Goal: Navigation & Orientation: Find specific page/section

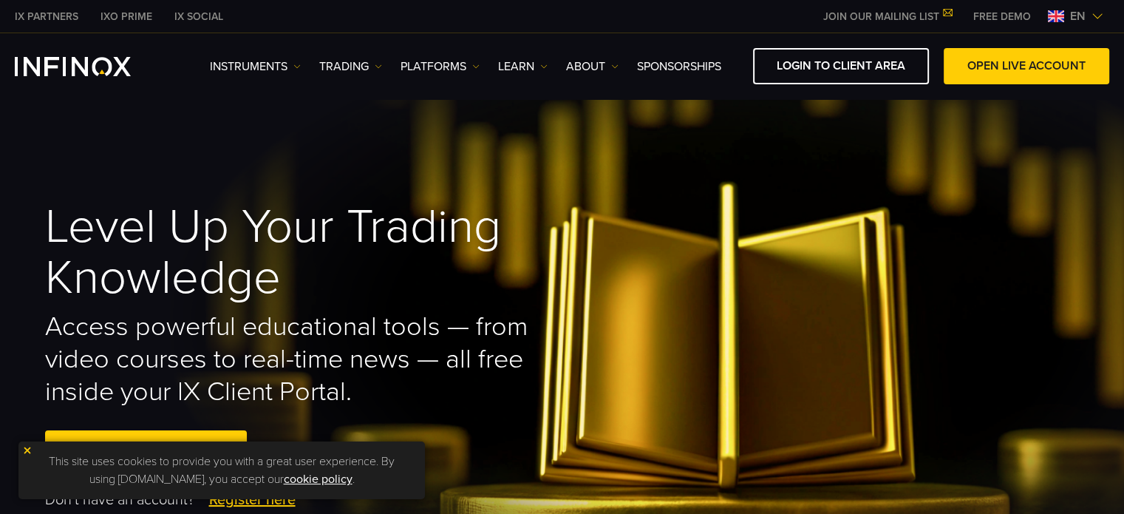
click at [1100, 16] on img at bounding box center [1098, 16] width 12 height 12
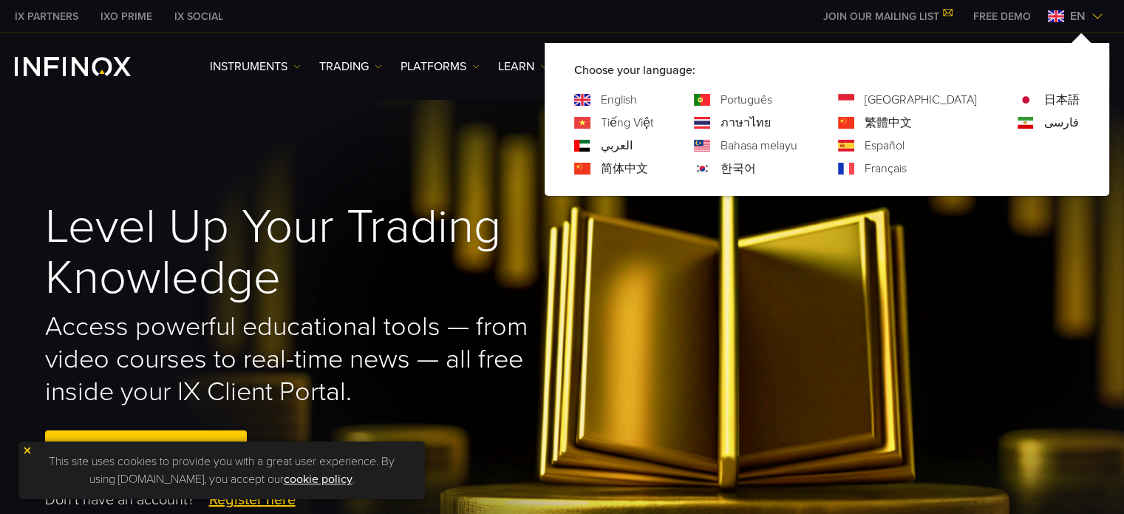
click at [905, 148] on link "Español" at bounding box center [885, 146] width 40 height 18
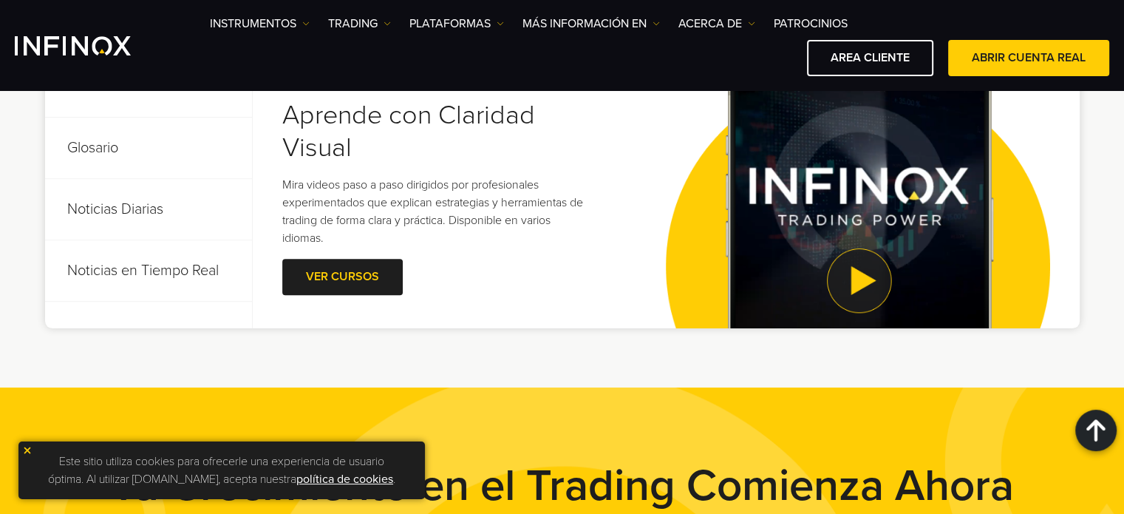
scroll to position [739, 0]
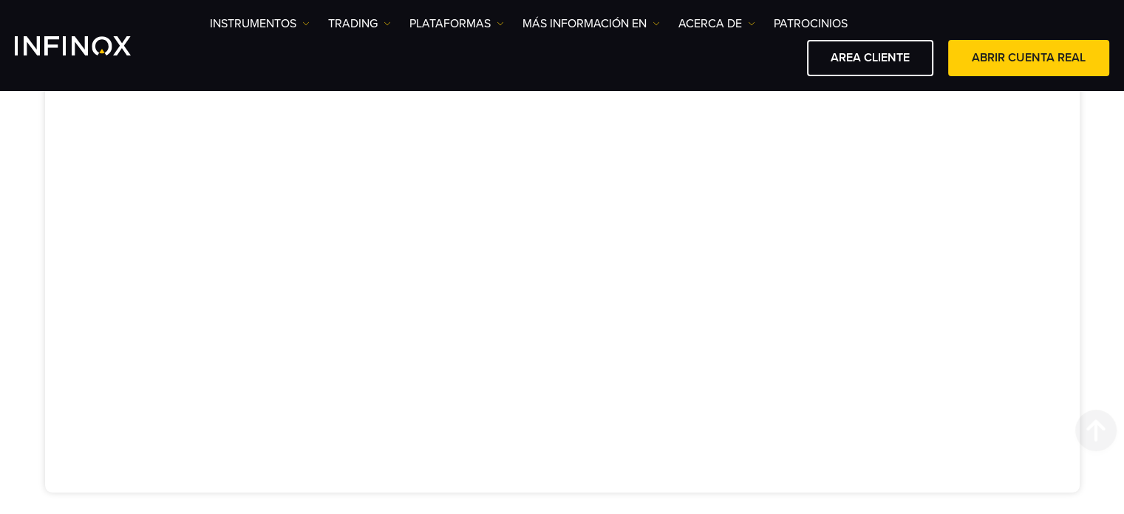
scroll to position [589, 0]
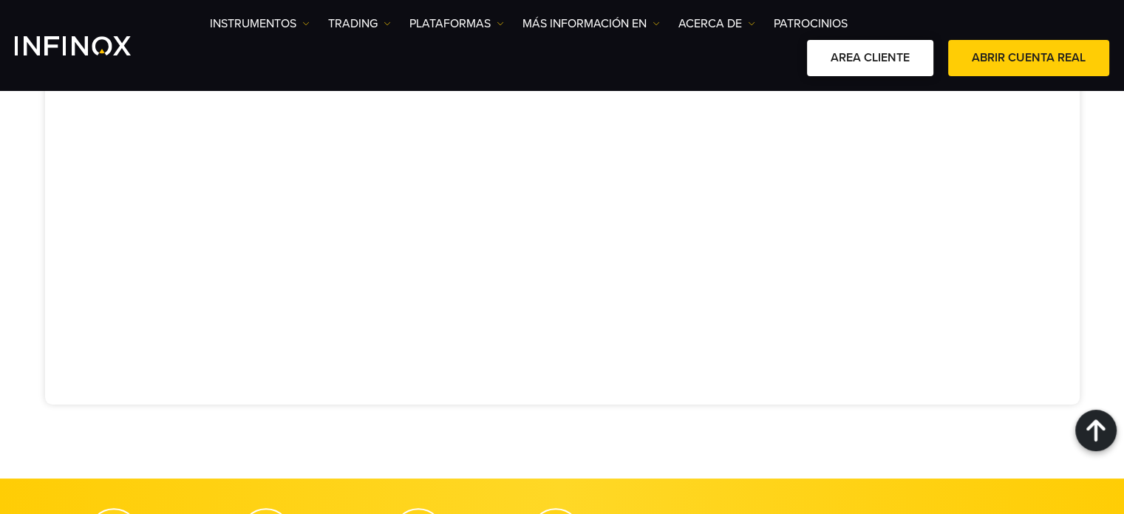
click at [897, 55] on link "AREA CLIENTE" at bounding box center [870, 58] width 126 height 36
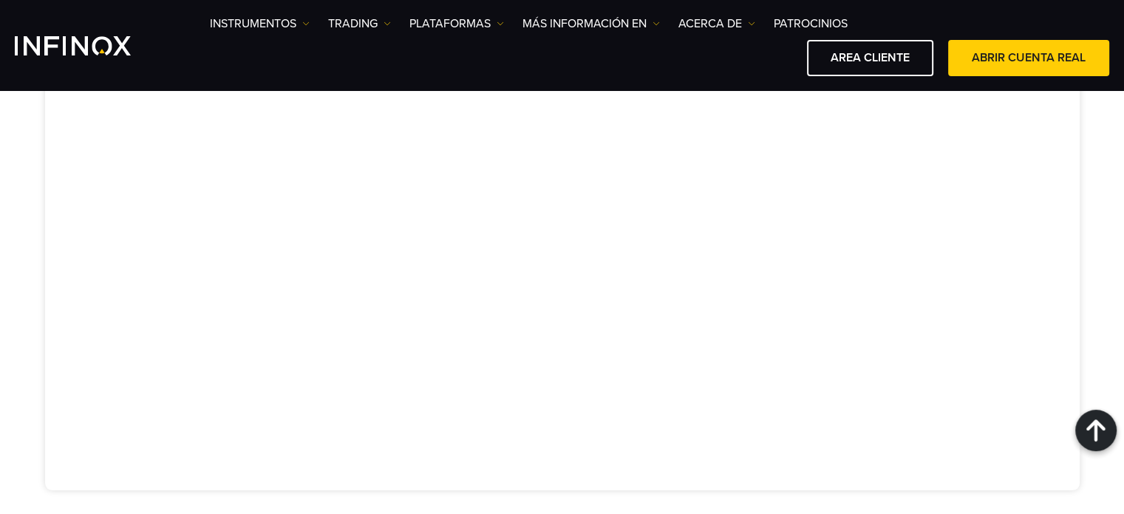
scroll to position [475, 0]
